Goal: Task Accomplishment & Management: Manage account settings

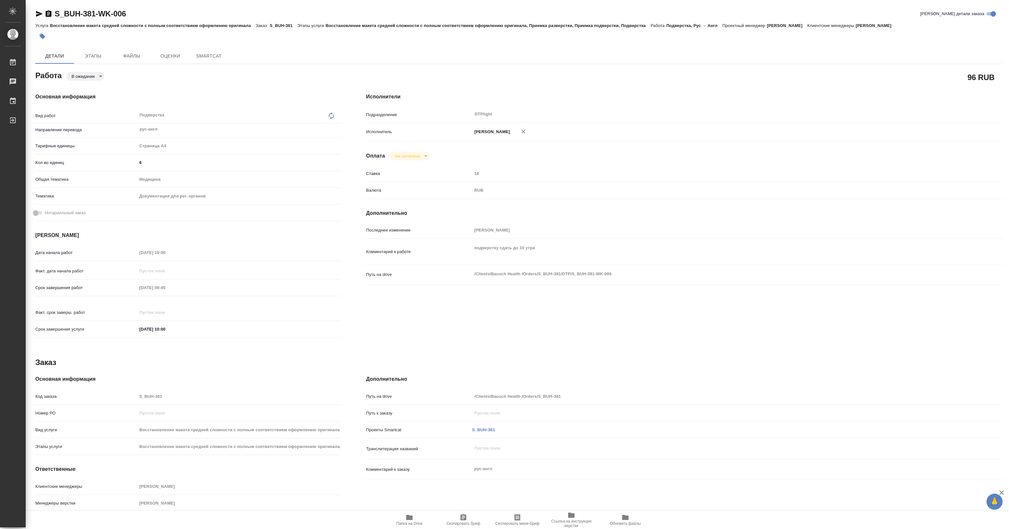
type textarea "x"
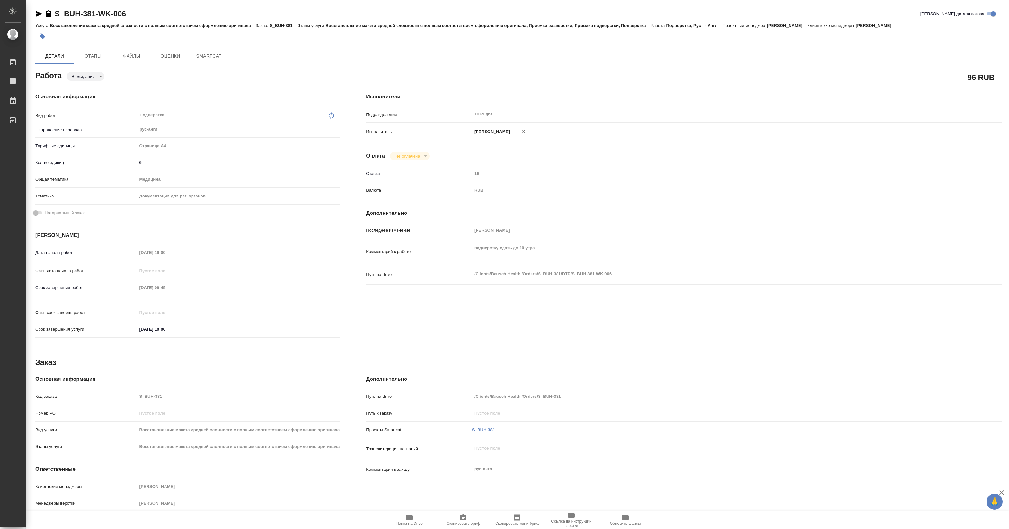
type textarea "x"
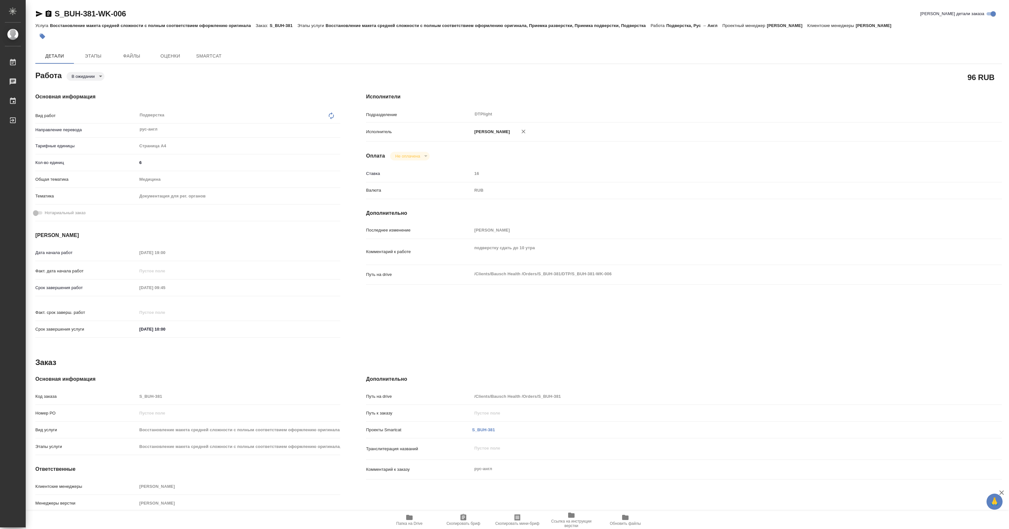
type textarea "x"
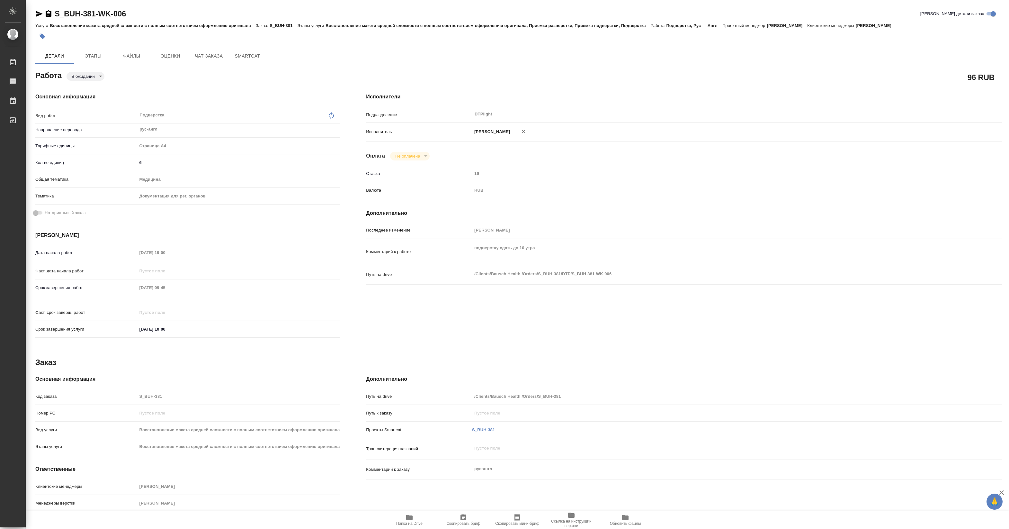
type textarea "x"
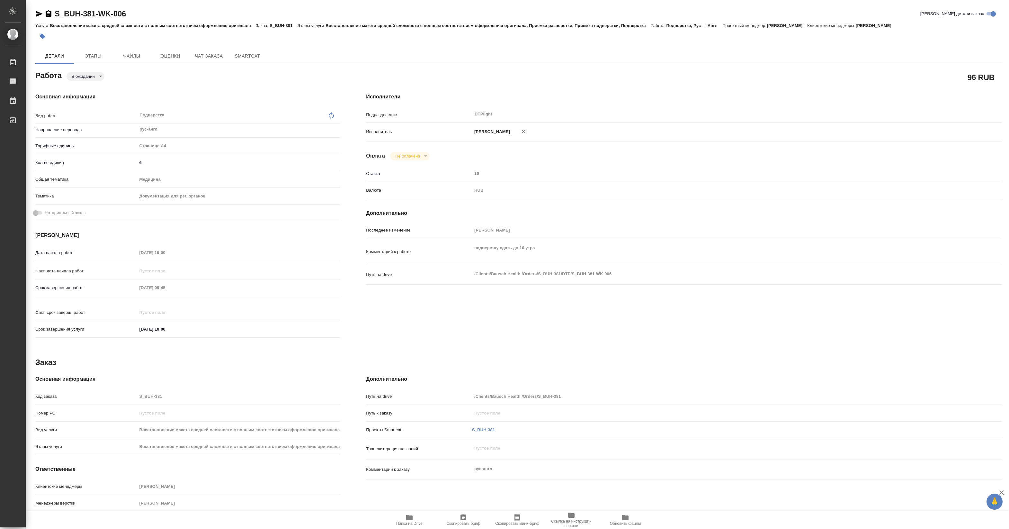
type textarea "x"
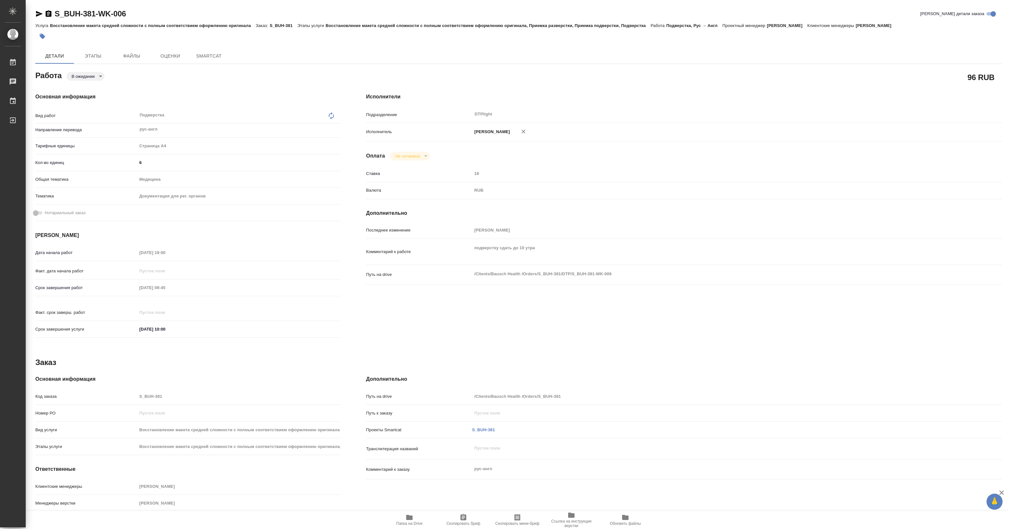
type textarea "x"
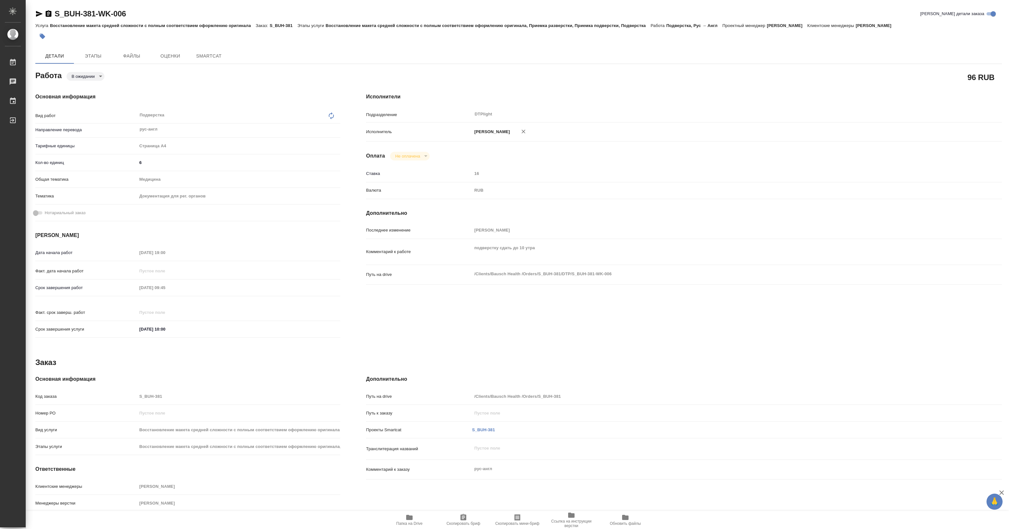
type textarea "x"
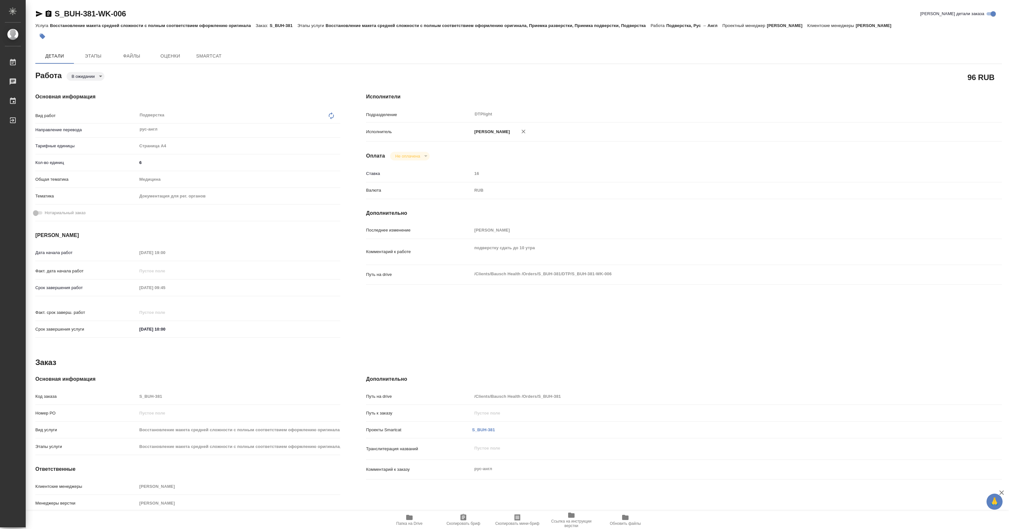
type textarea "x"
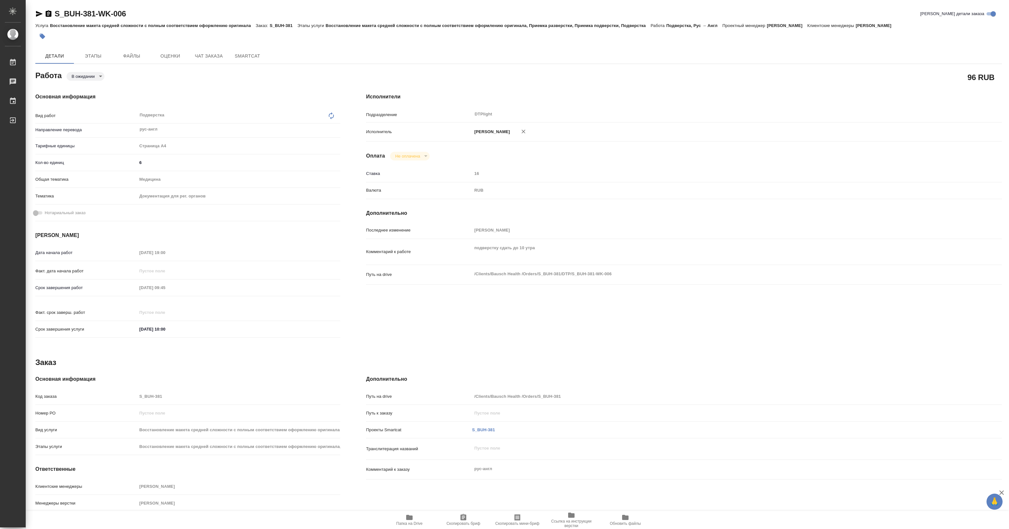
type textarea "x"
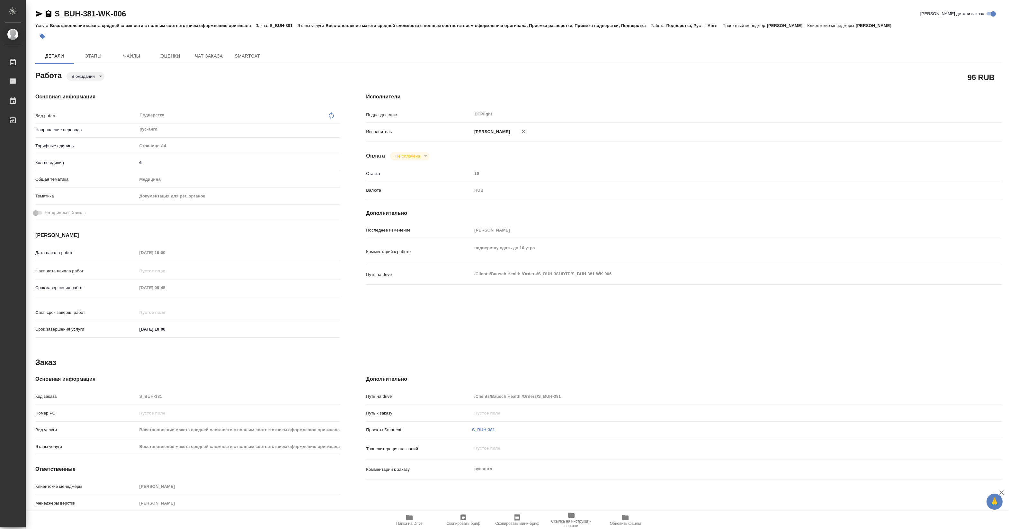
type textarea "x"
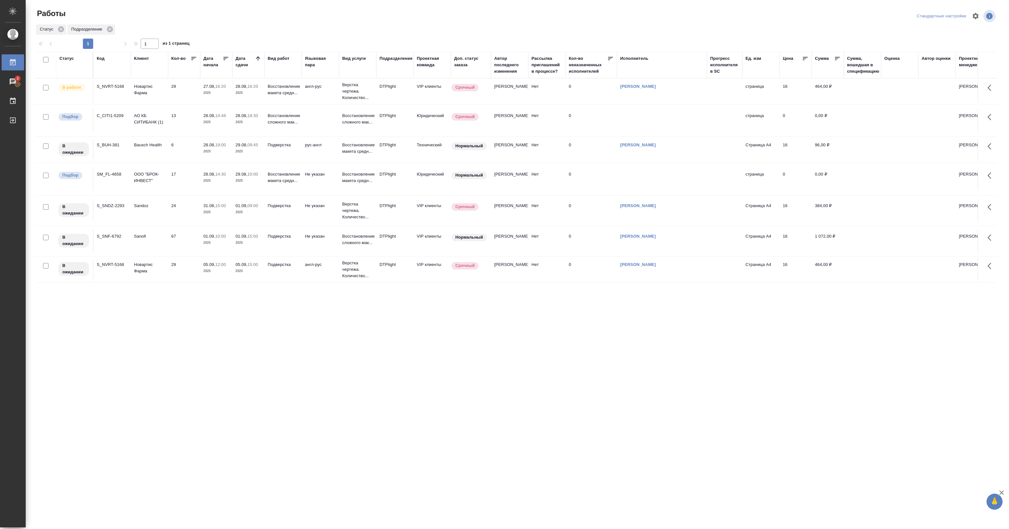
click at [276, 188] on td "Восстановление макета средн..." at bounding box center [282, 179] width 37 height 22
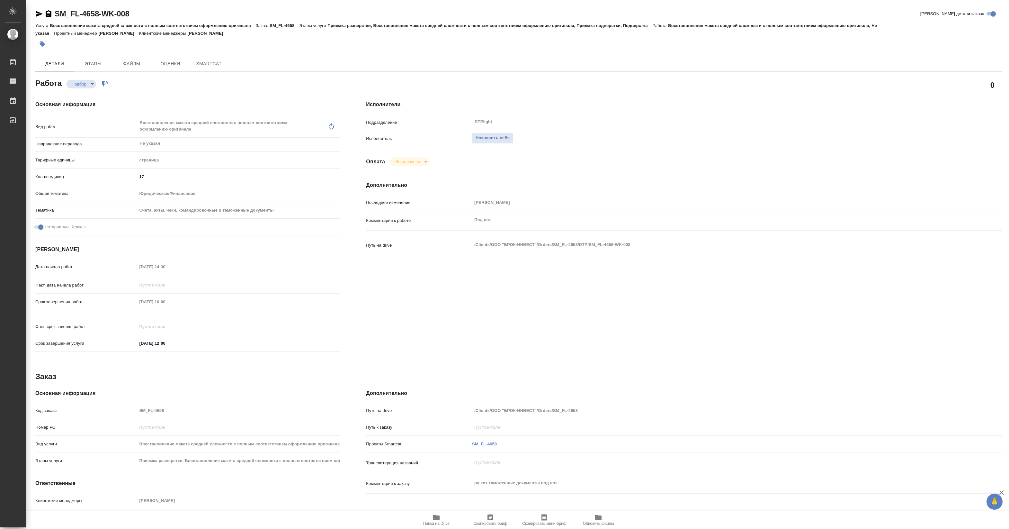
type textarea "x"
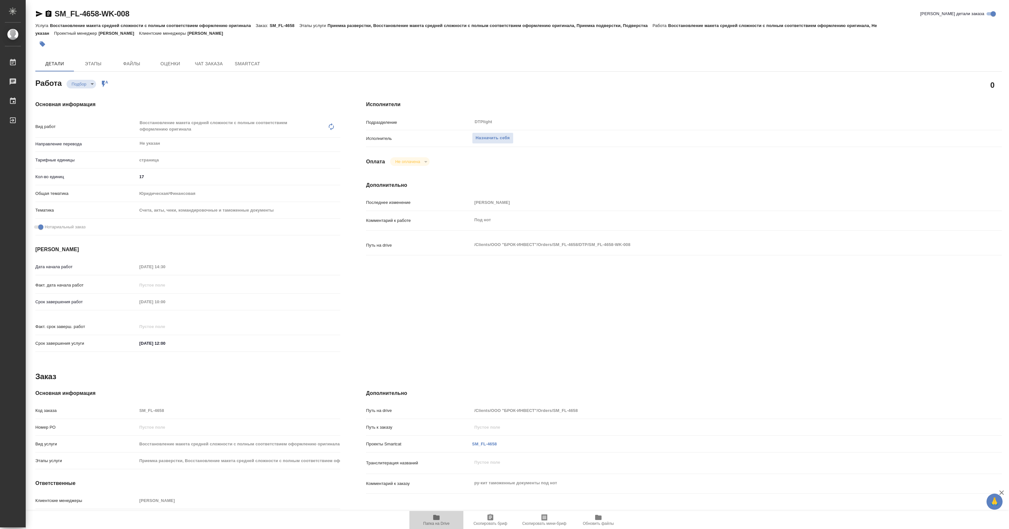
click at [434, 519] on icon "button" at bounding box center [436, 516] width 6 height 5
type textarea "x"
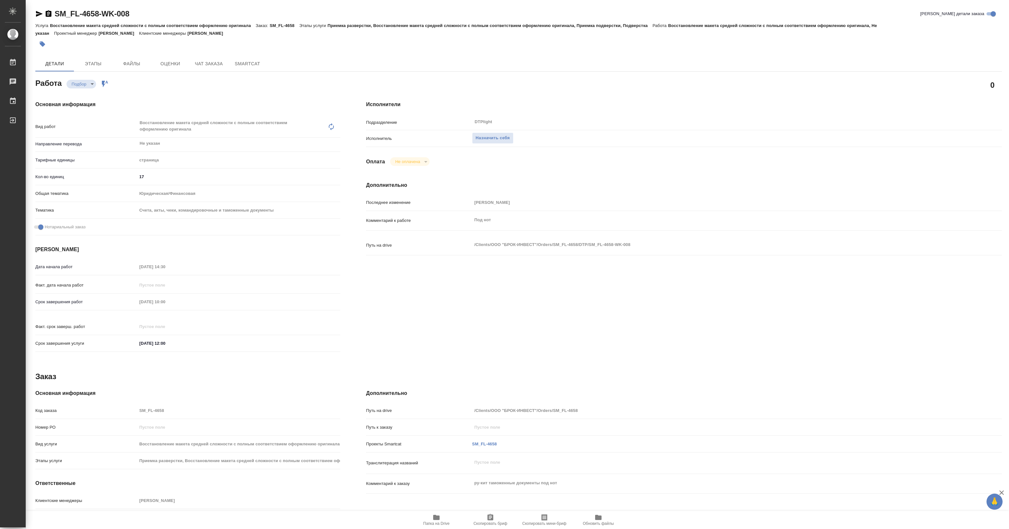
type textarea "x"
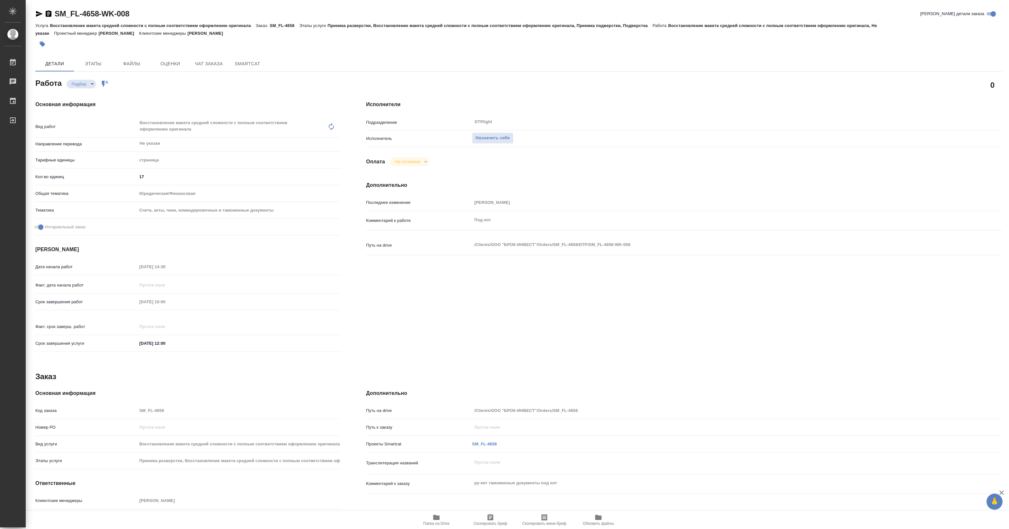
type textarea "x"
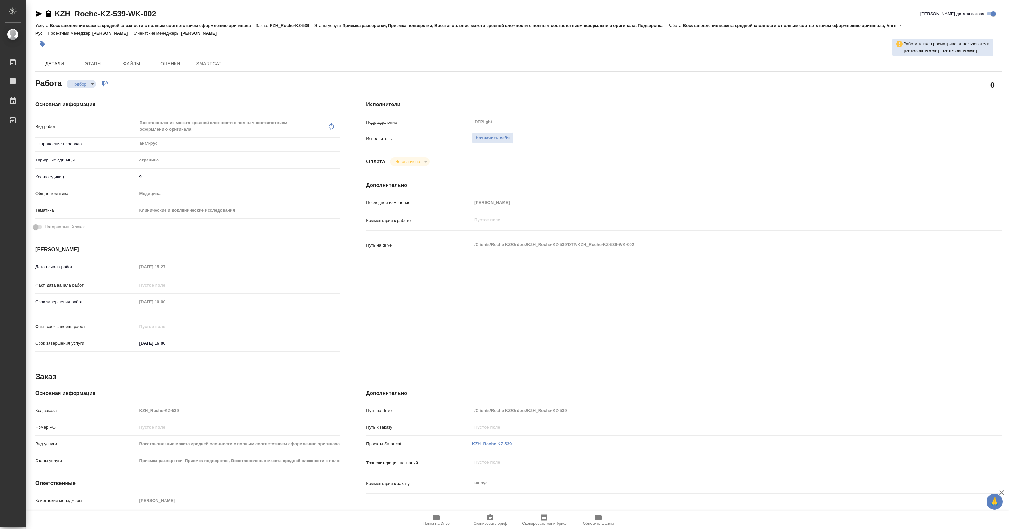
type textarea "x"
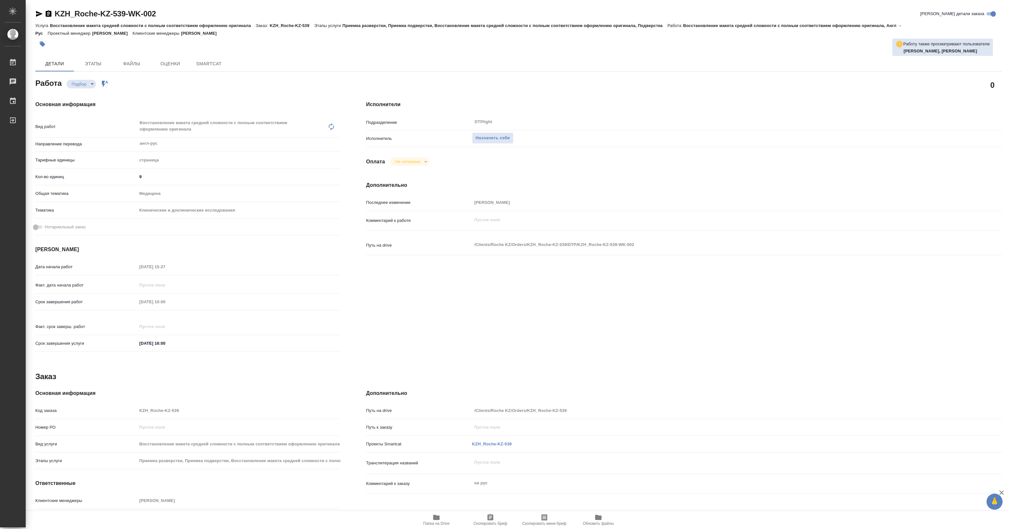
type textarea "x"
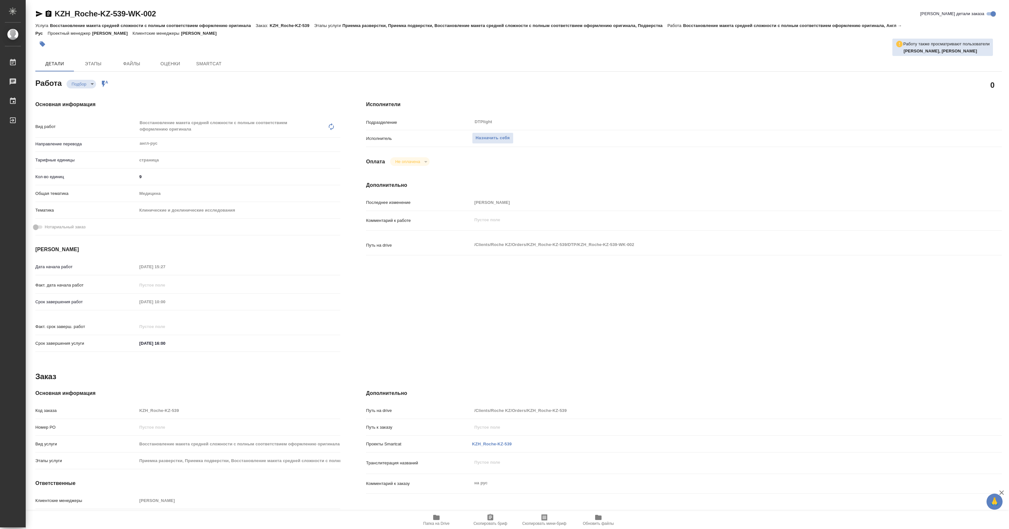
type textarea "x"
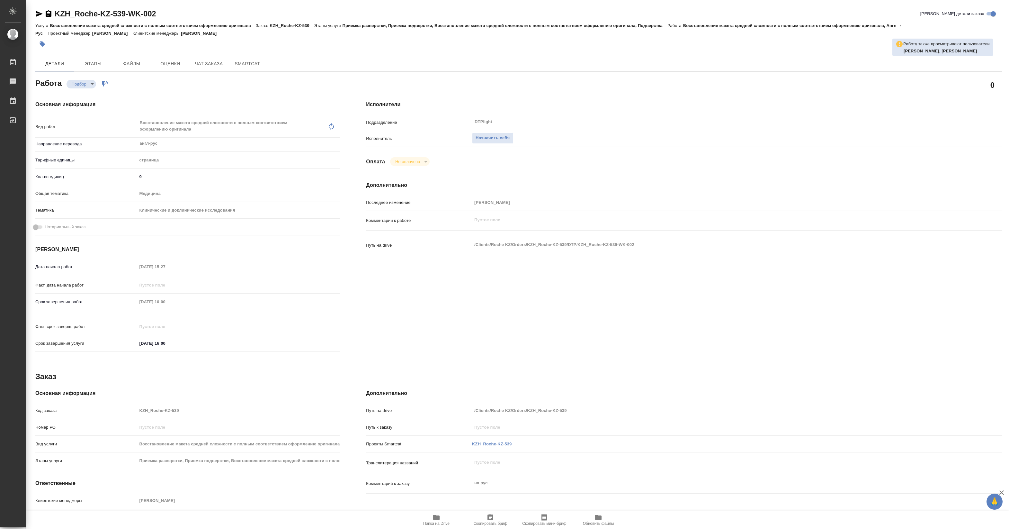
type textarea "x"
click at [443, 521] on span "Папка на Drive" at bounding box center [436, 523] width 26 height 4
type textarea "x"
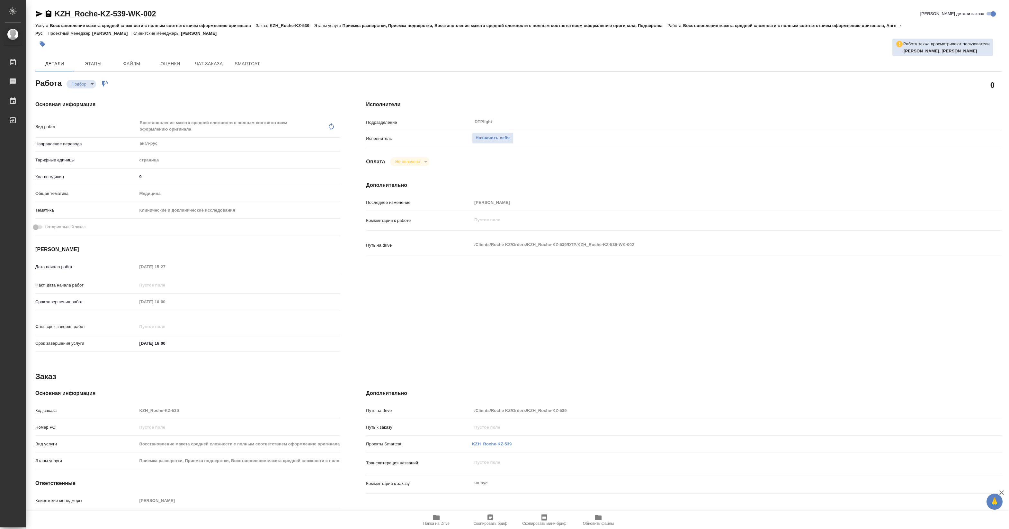
type textarea "x"
click at [503, 142] on button "Назначить себя" at bounding box center [492, 137] width 41 height 11
type textarea "x"
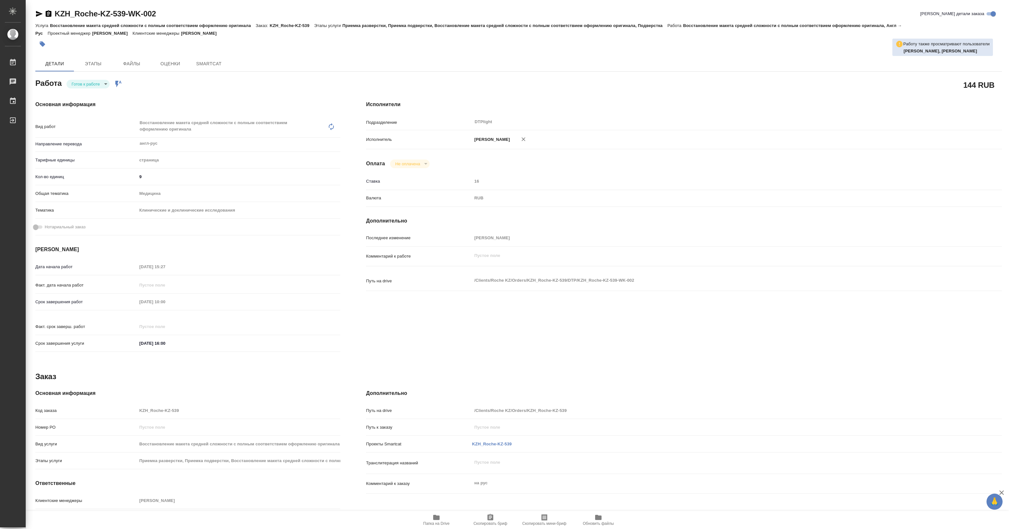
type textarea "x"
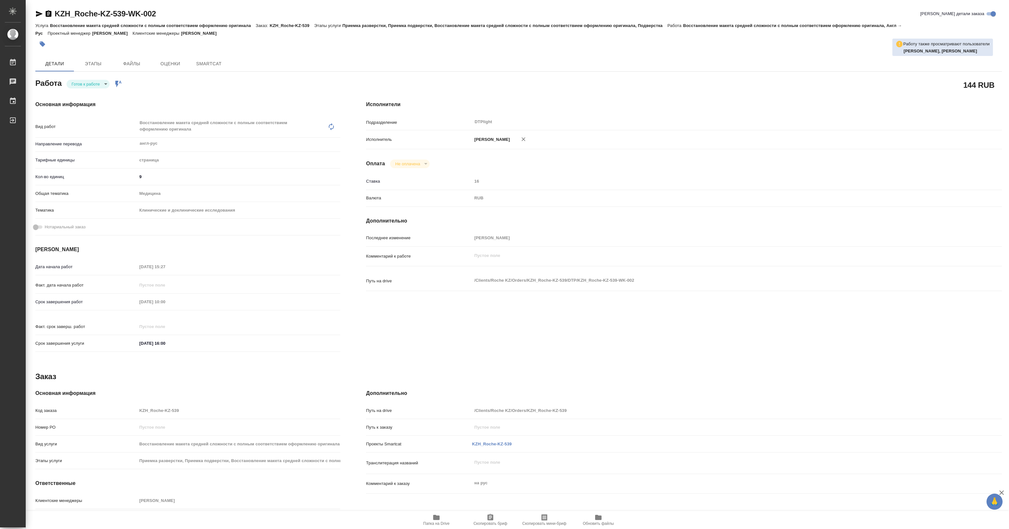
type textarea "x"
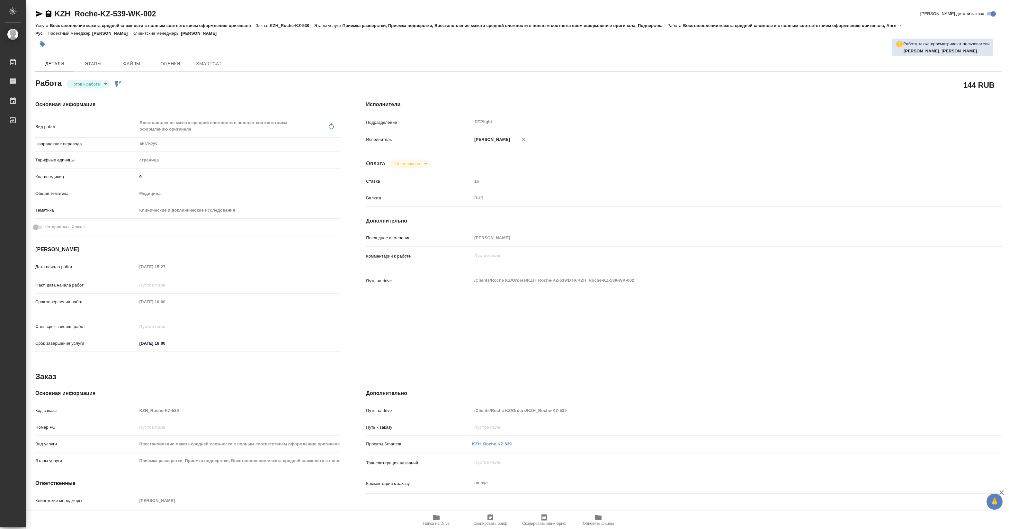
type textarea "x"
click at [87, 81] on body "🙏 .cls-1 fill:#fff; AWATERA Pankina Anna Работы Чаты График Выйти KZH_Roche-KZ-…" at bounding box center [504, 264] width 1009 height 529
type textarea "x"
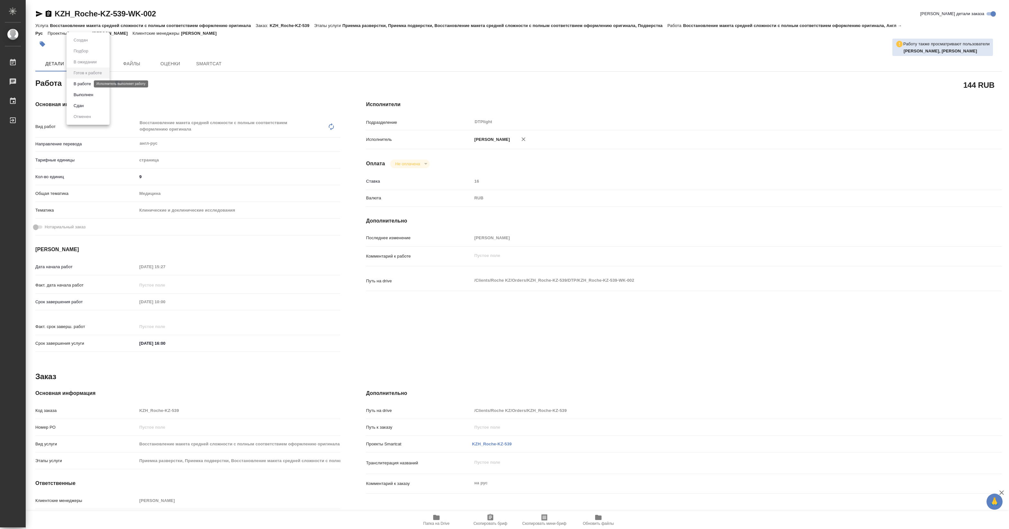
type textarea "x"
click at [87, 84] on button "В работе" at bounding box center [82, 83] width 21 height 7
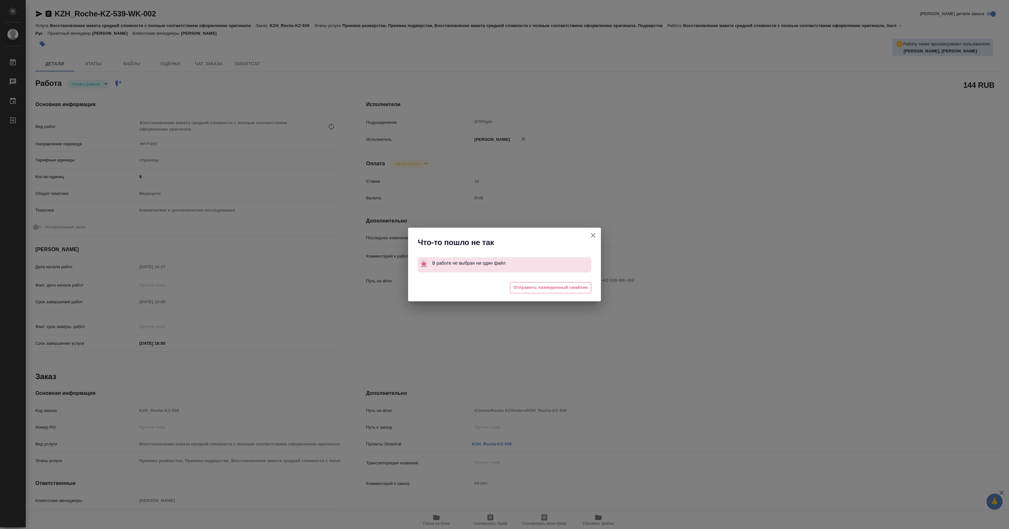
type textarea "x"
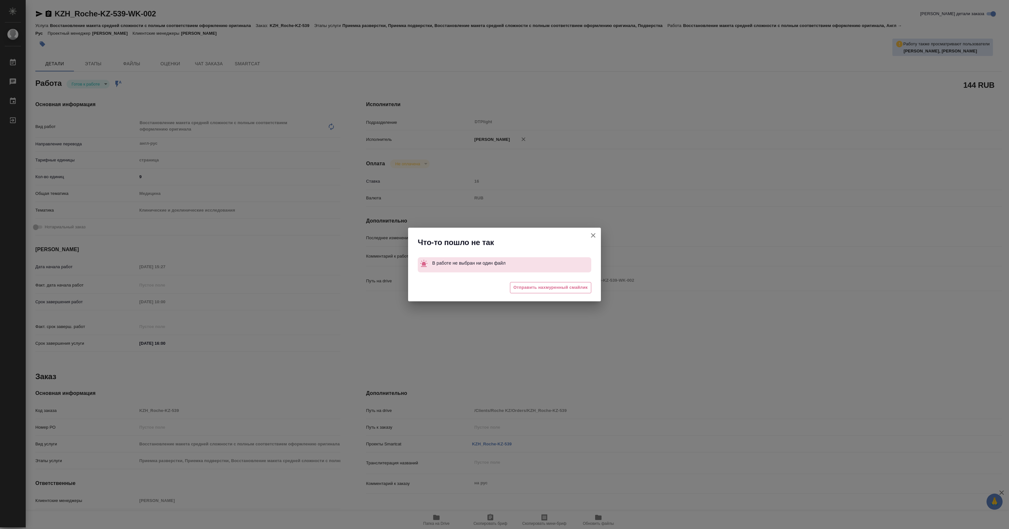
type textarea "x"
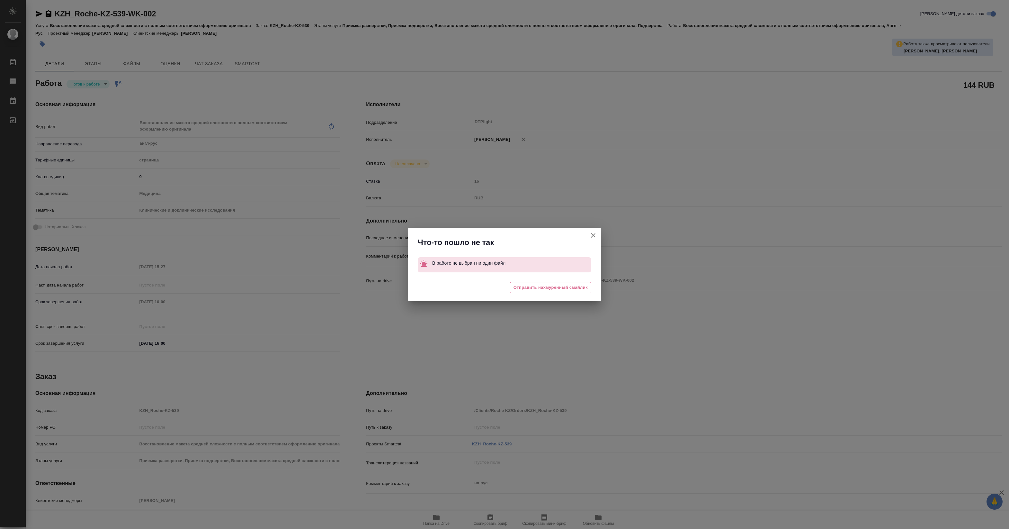
type textarea "x"
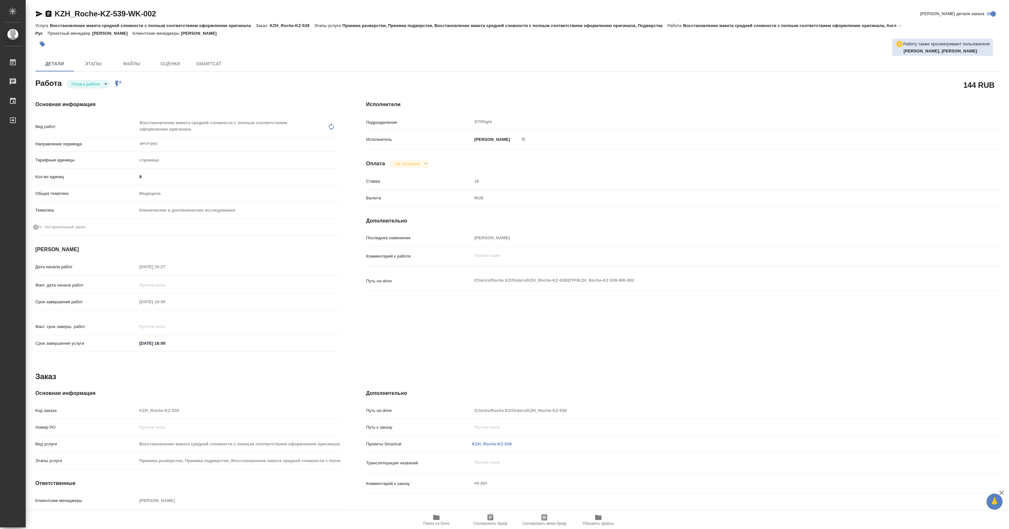
type textarea "x"
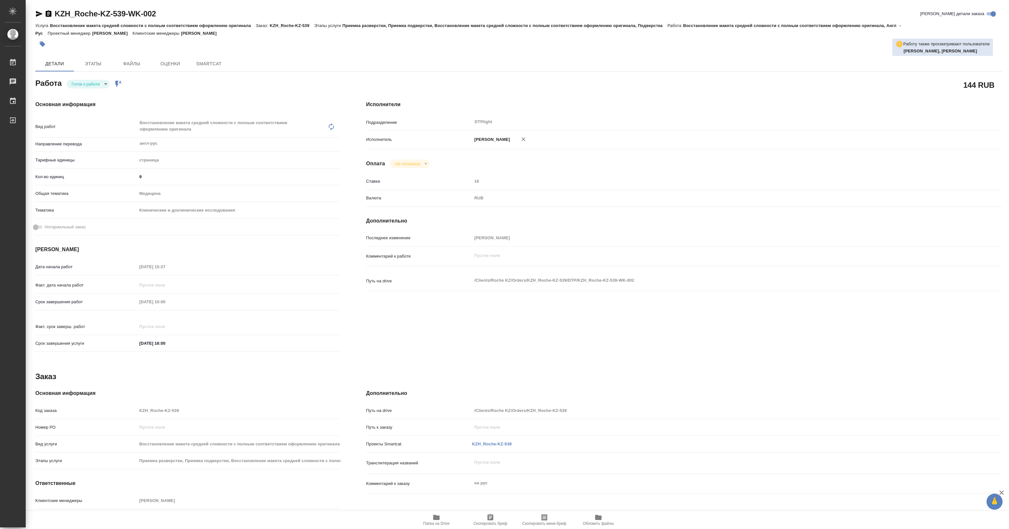
type textarea "x"
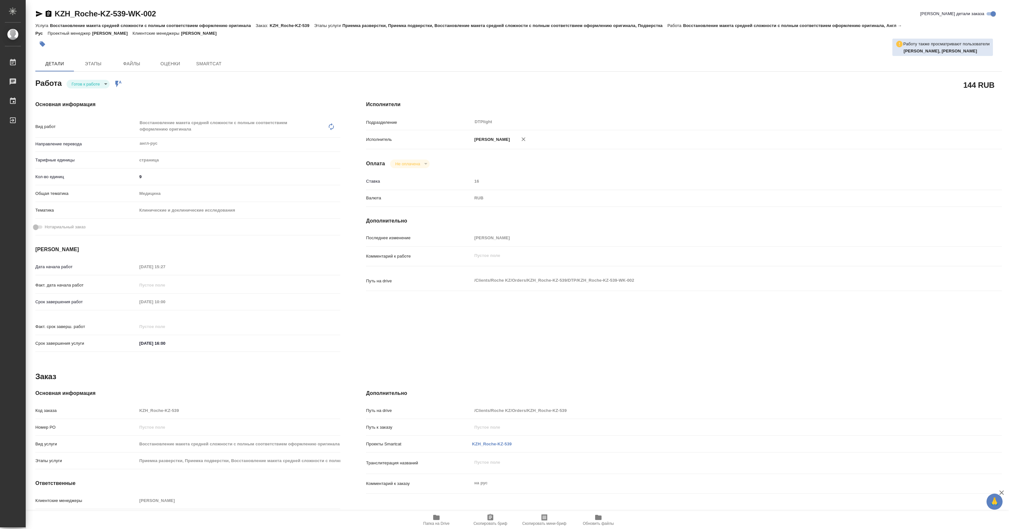
type textarea "x"
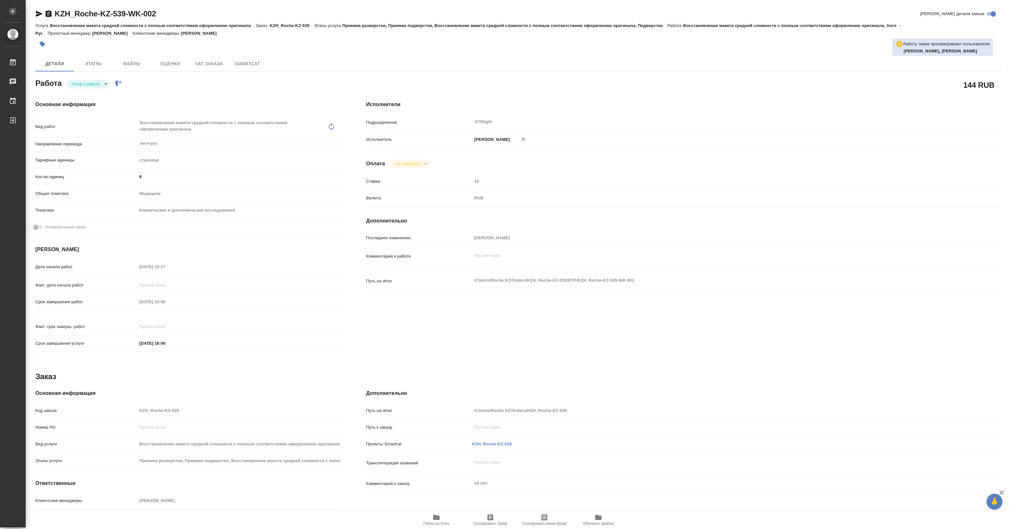
type textarea "x"
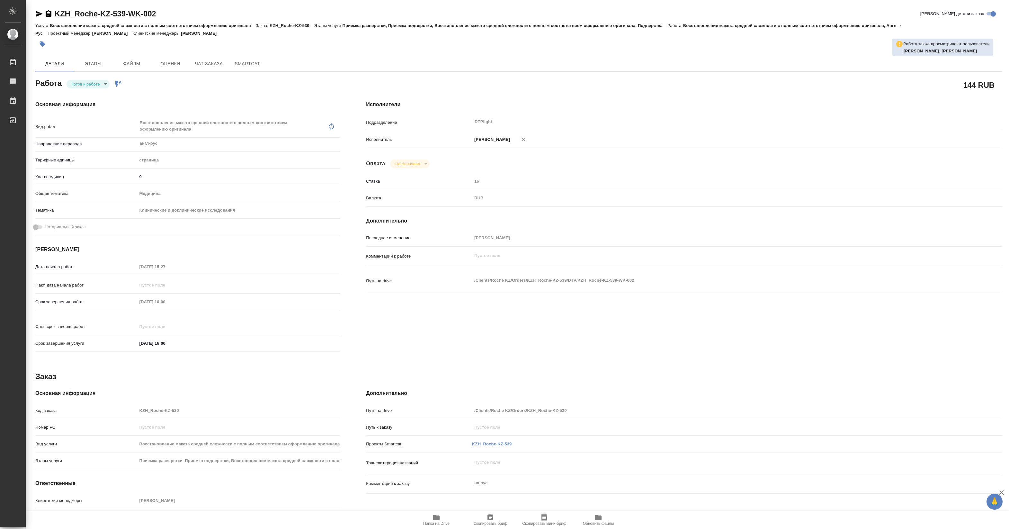
click at [95, 85] on body "🙏 .cls-1 fill:#fff; AWATERA Pankina Anna Работы Чаты График Выйти KZH_Roche-KZ-…" at bounding box center [504, 264] width 1009 height 529
click at [95, 85] on li "В работе" at bounding box center [88, 83] width 43 height 11
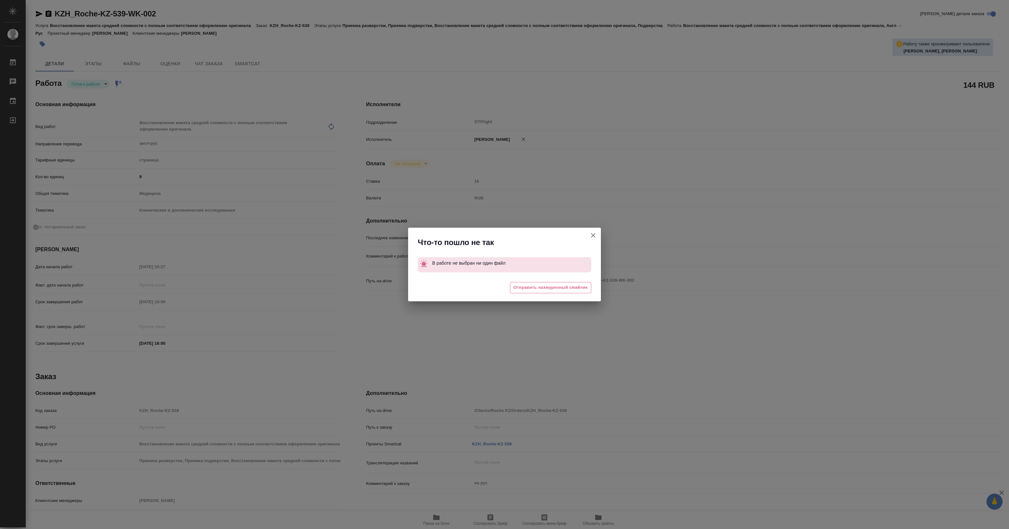
type textarea "x"
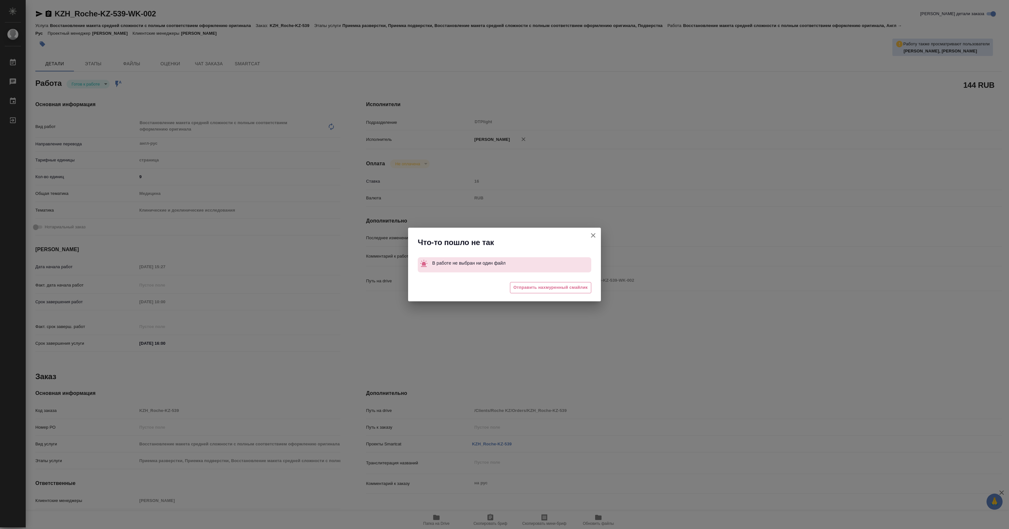
type textarea "x"
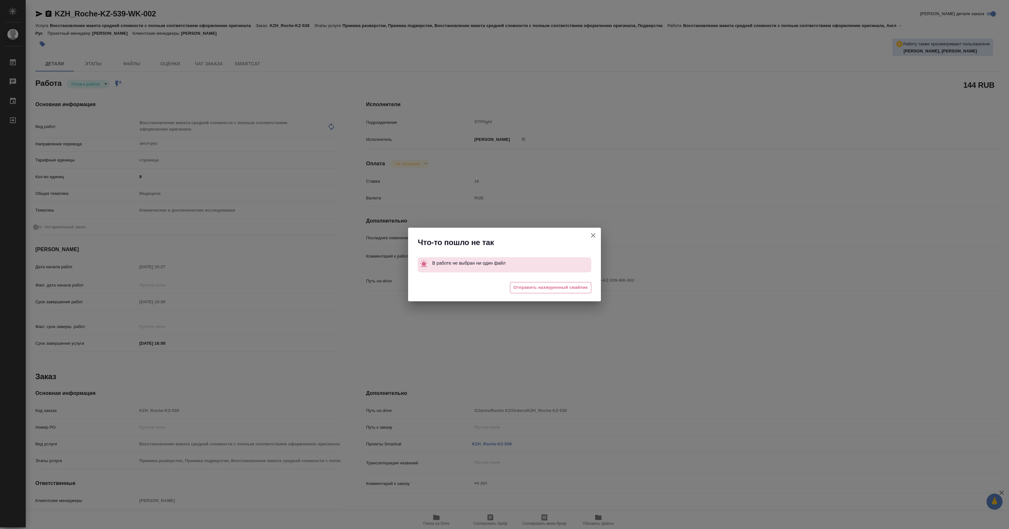
type textarea "x"
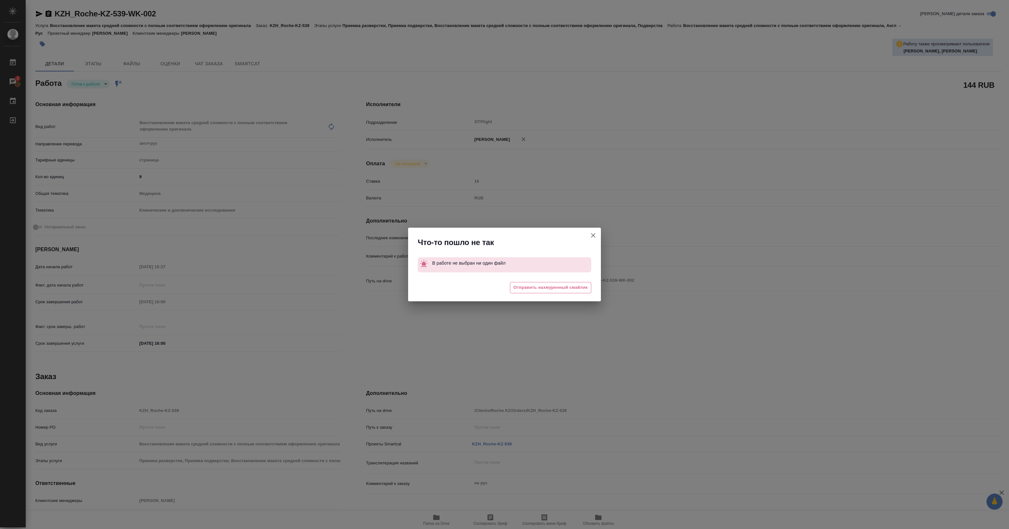
click at [324, 87] on div "Что-то пошло не так В работе не выбран ни один файл 😒 Отправить нахмуренный сма…" at bounding box center [504, 264] width 1009 height 529
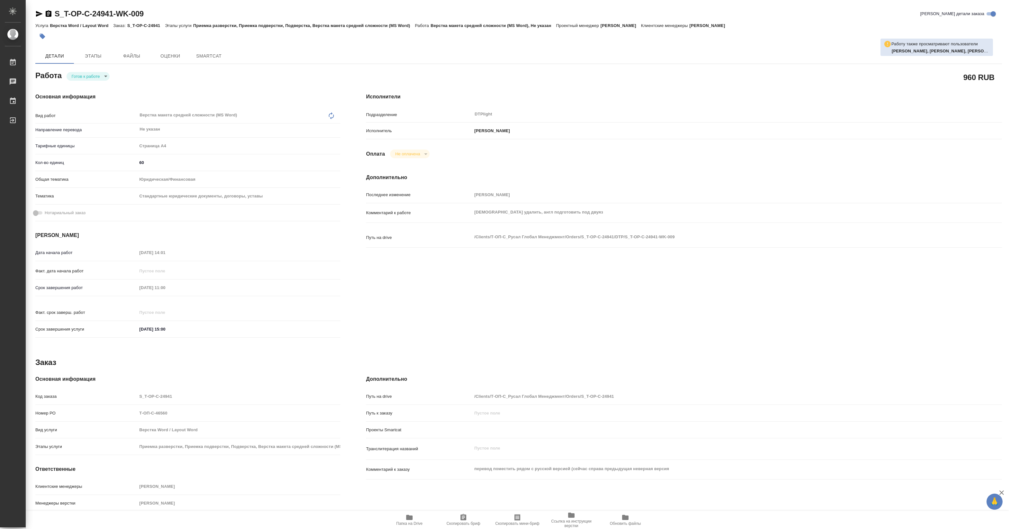
type textarea "x"
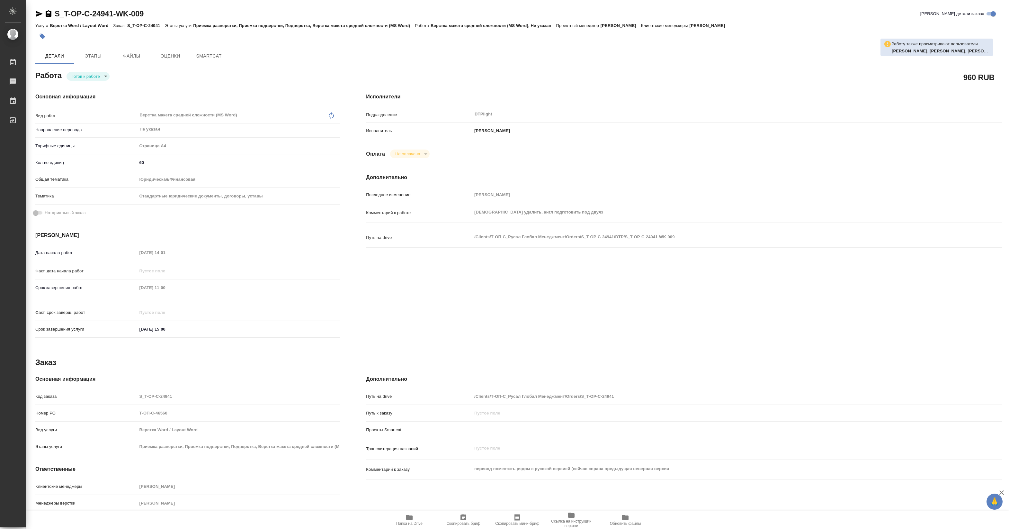
type textarea "x"
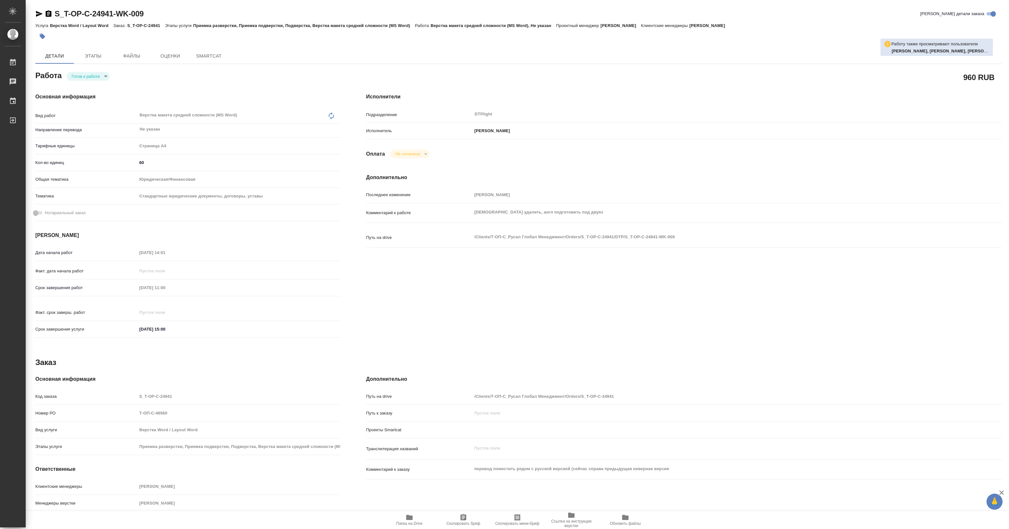
type textarea "x"
